Goal: Task Accomplishment & Management: Manage account settings

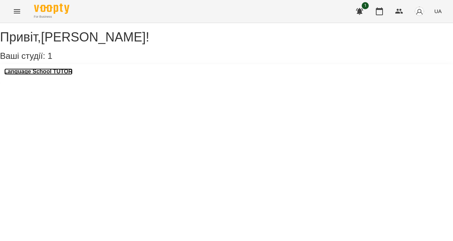
click at [65, 75] on h3 "Language School TUTOR" at bounding box center [38, 71] width 68 height 6
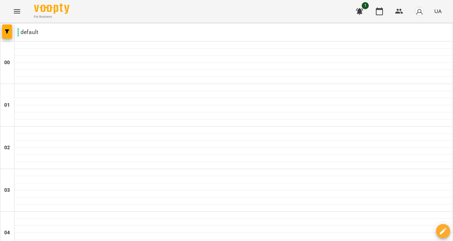
scroll to position [442, 0]
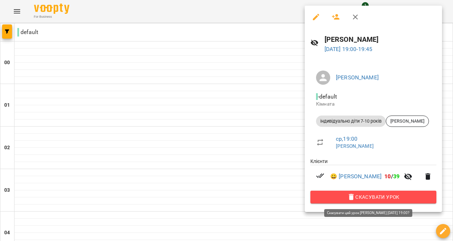
click at [409, 195] on span "Скасувати Урок" at bounding box center [373, 197] width 115 height 8
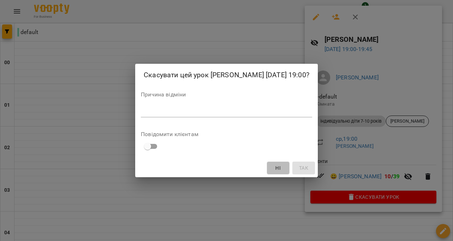
click at [284, 172] on span "Ні" at bounding box center [278, 168] width 11 height 8
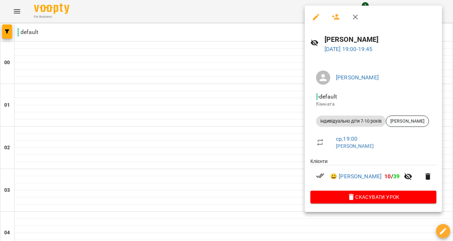
click at [453, 112] on div at bounding box center [226, 120] width 453 height 241
